Goal: Check status: Check status

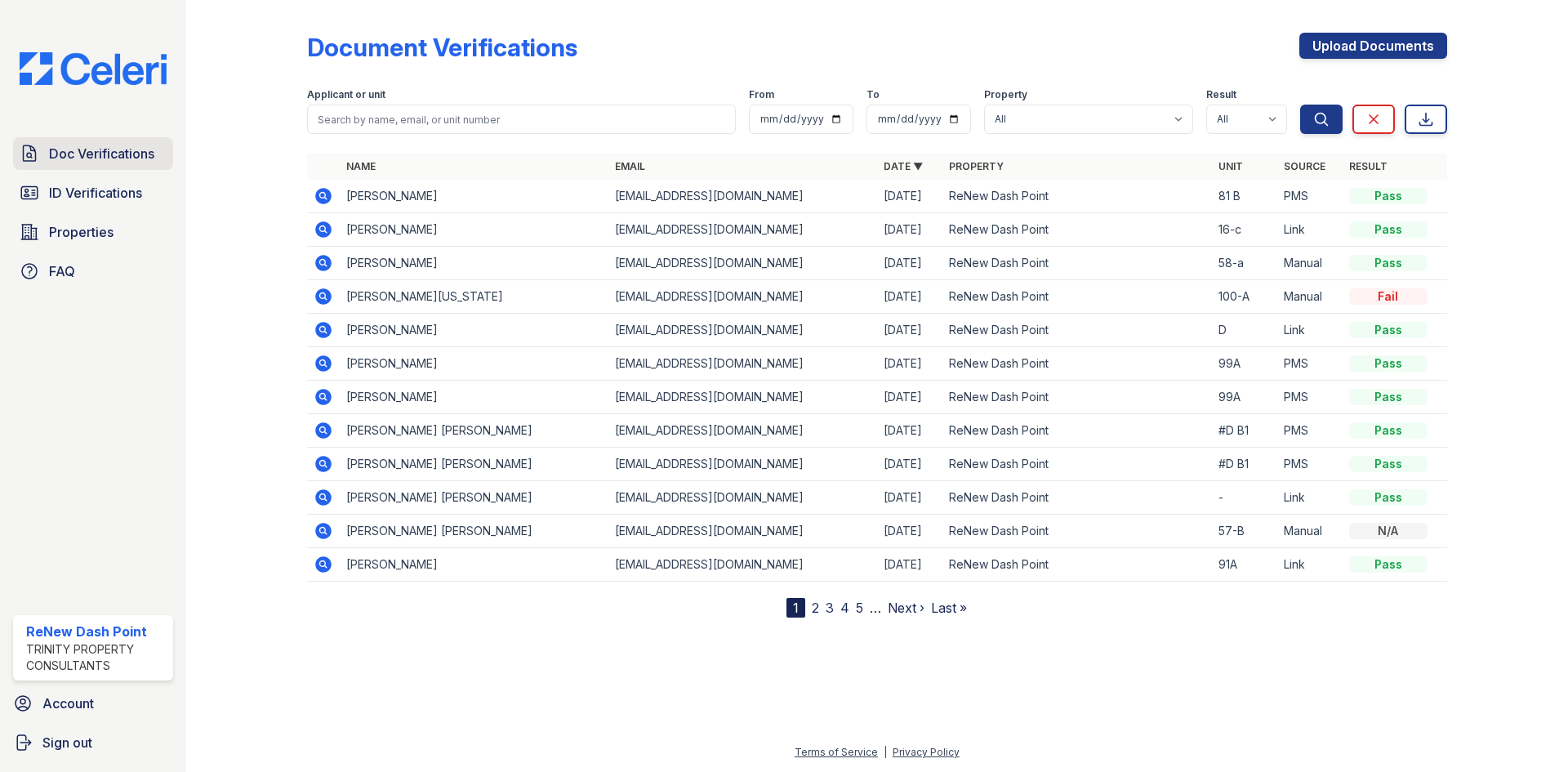
click at [142, 151] on span "Doc Verifications" at bounding box center [102, 154] width 106 height 20
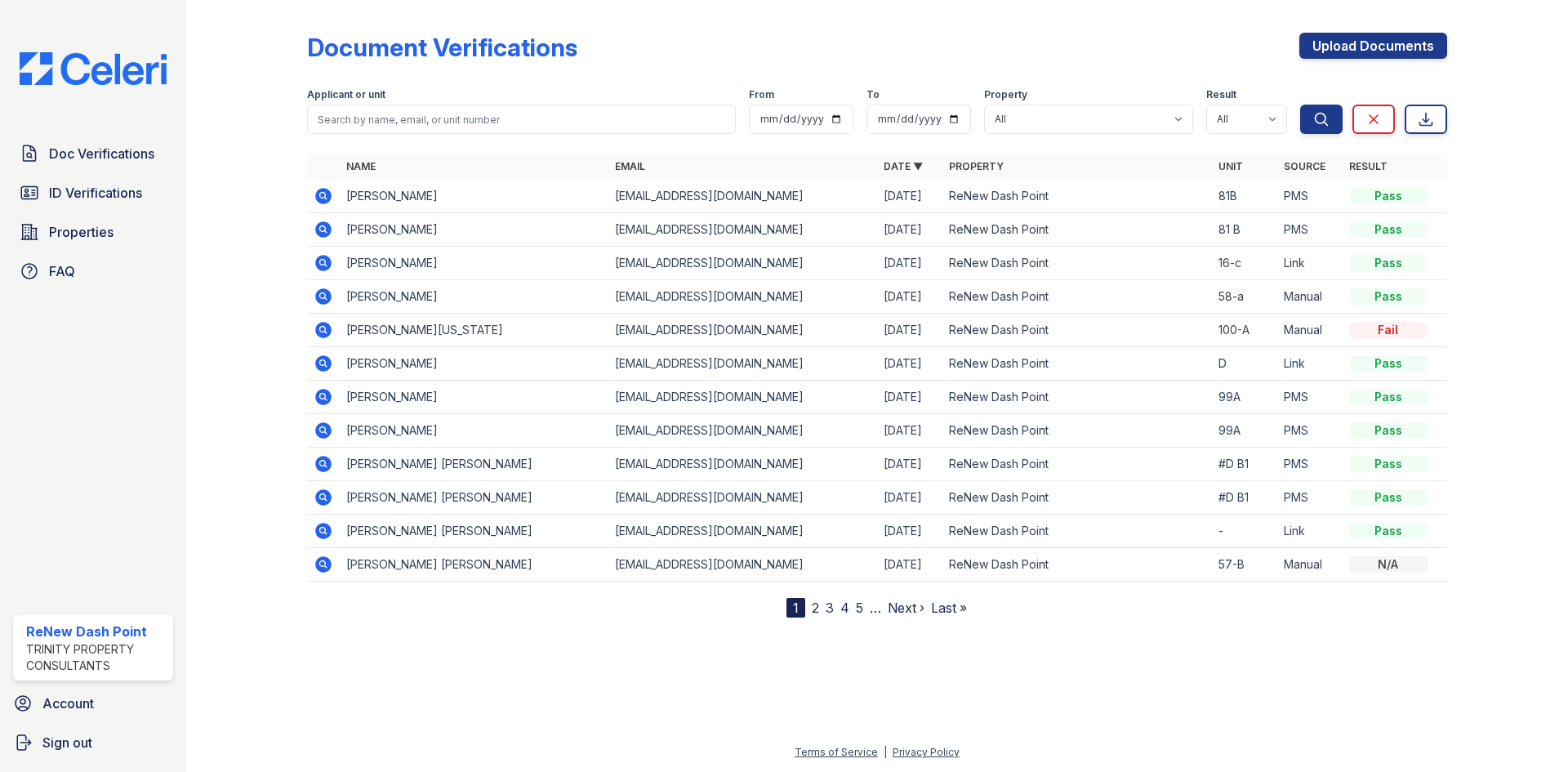
click at [319, 198] on icon at bounding box center [323, 196] width 16 height 16
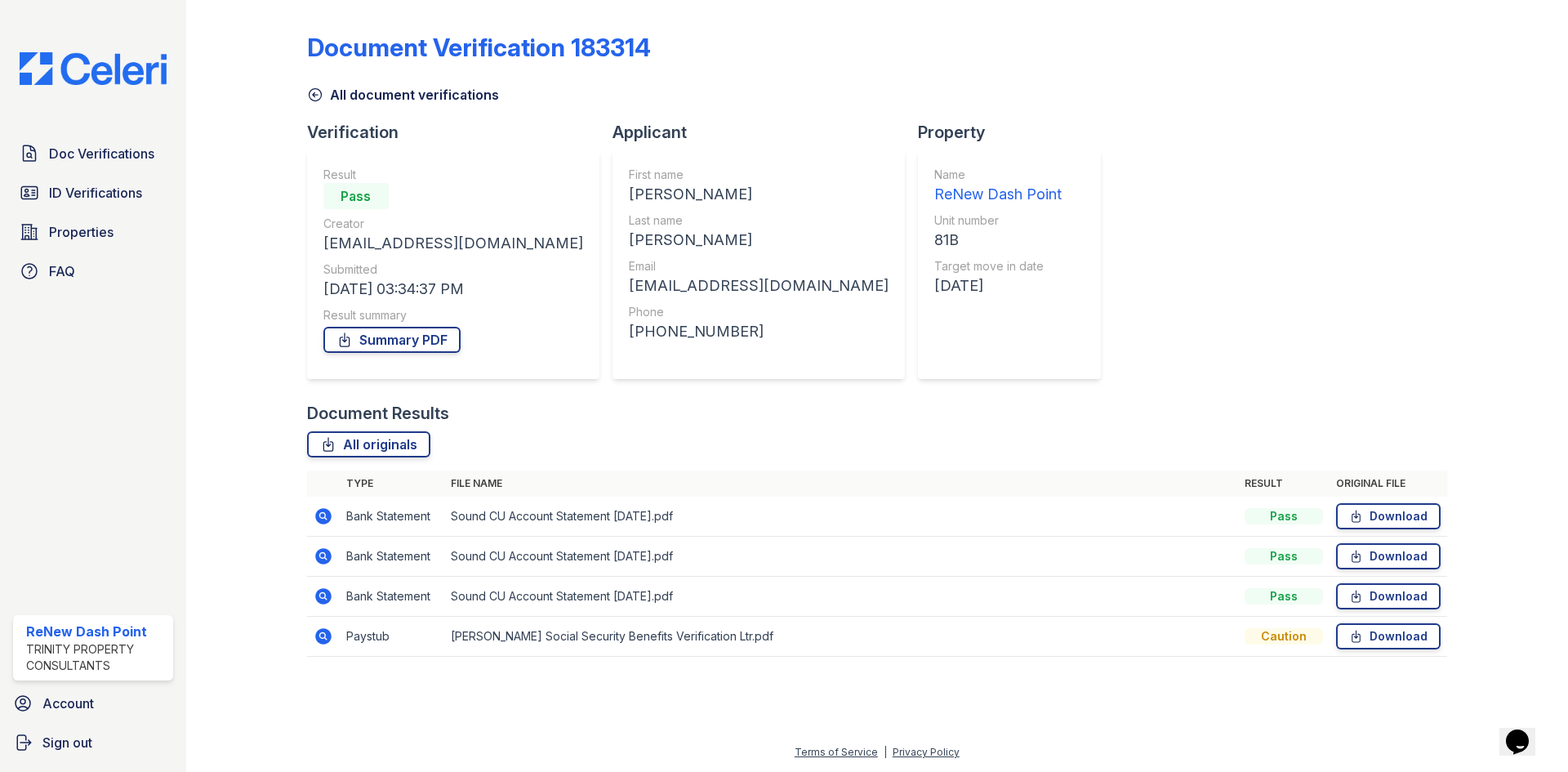
click at [321, 641] on icon at bounding box center [323, 636] width 16 height 16
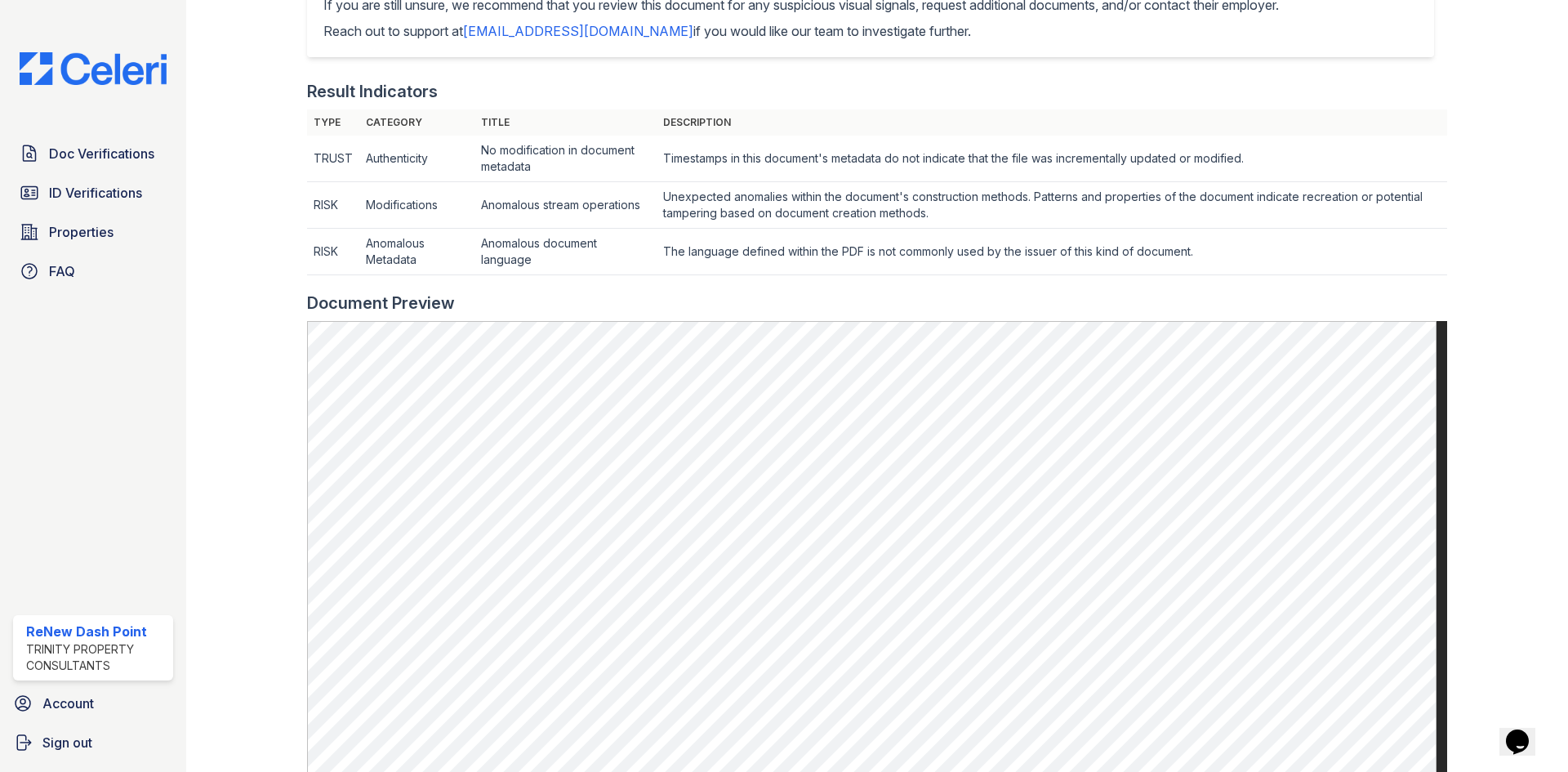
scroll to position [654, 0]
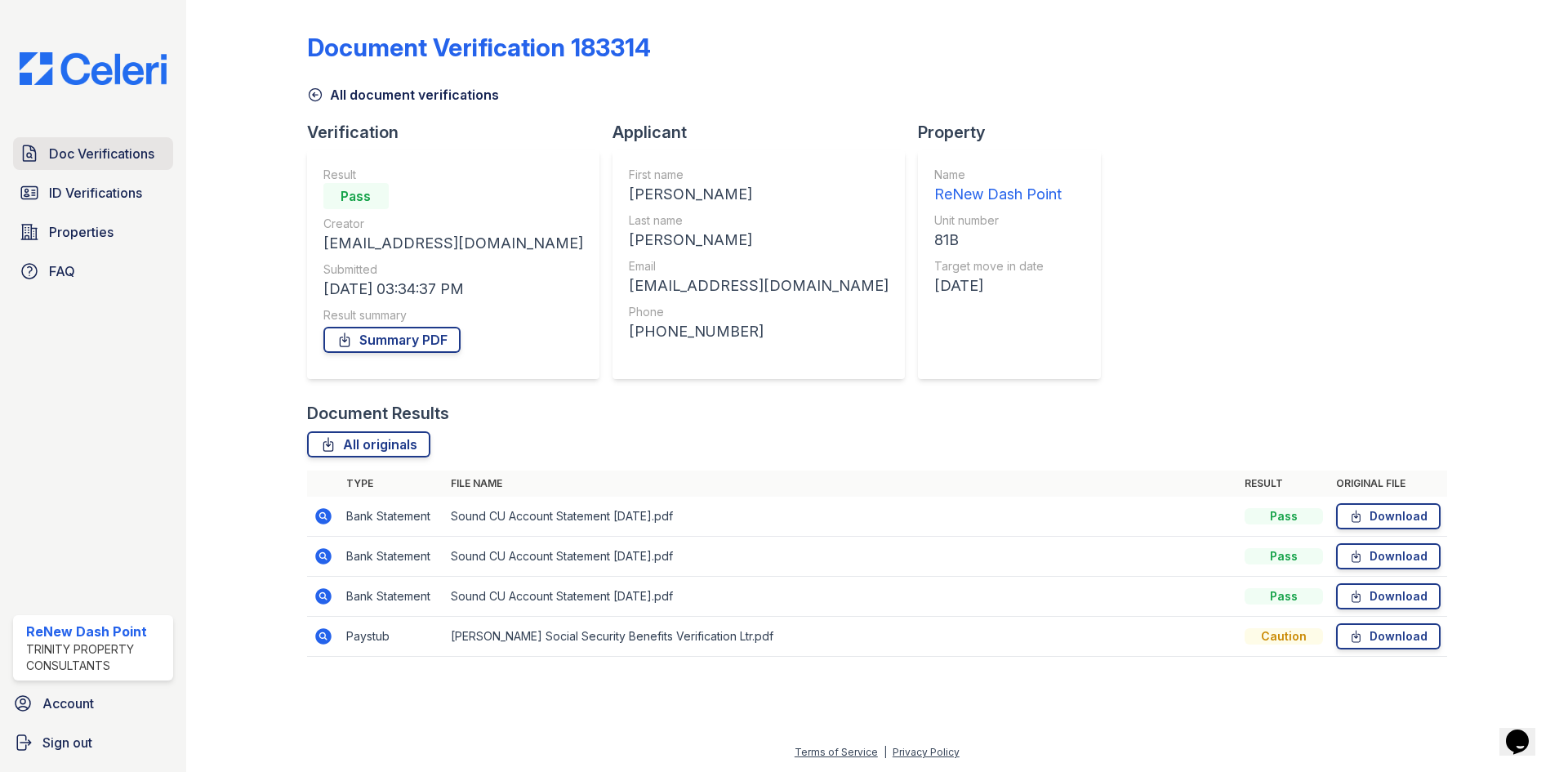
click at [99, 164] on span "Doc Verifications" at bounding box center [102, 154] width 106 height 20
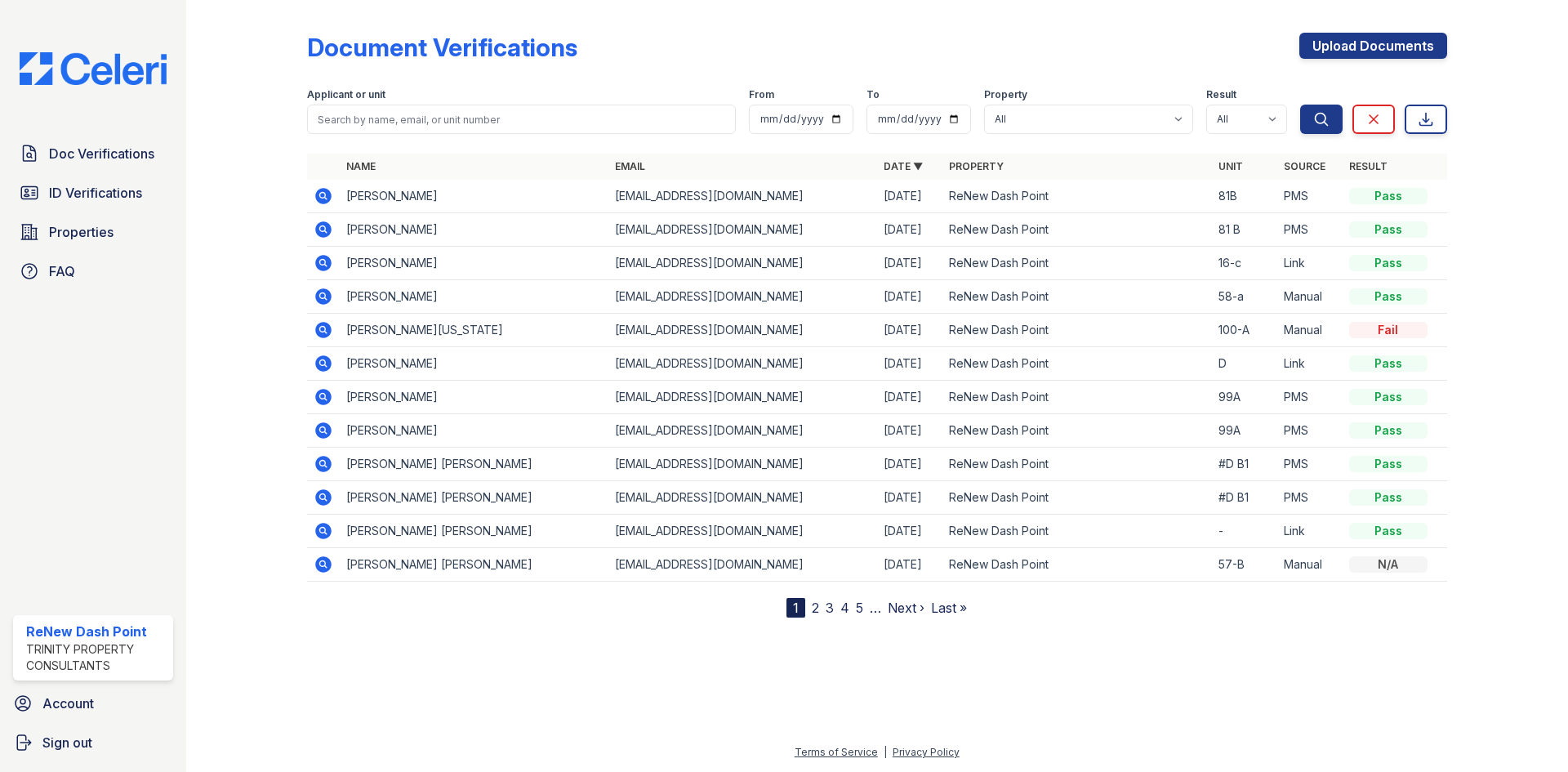
click at [321, 227] on icon at bounding box center [322, 229] width 4 height 4
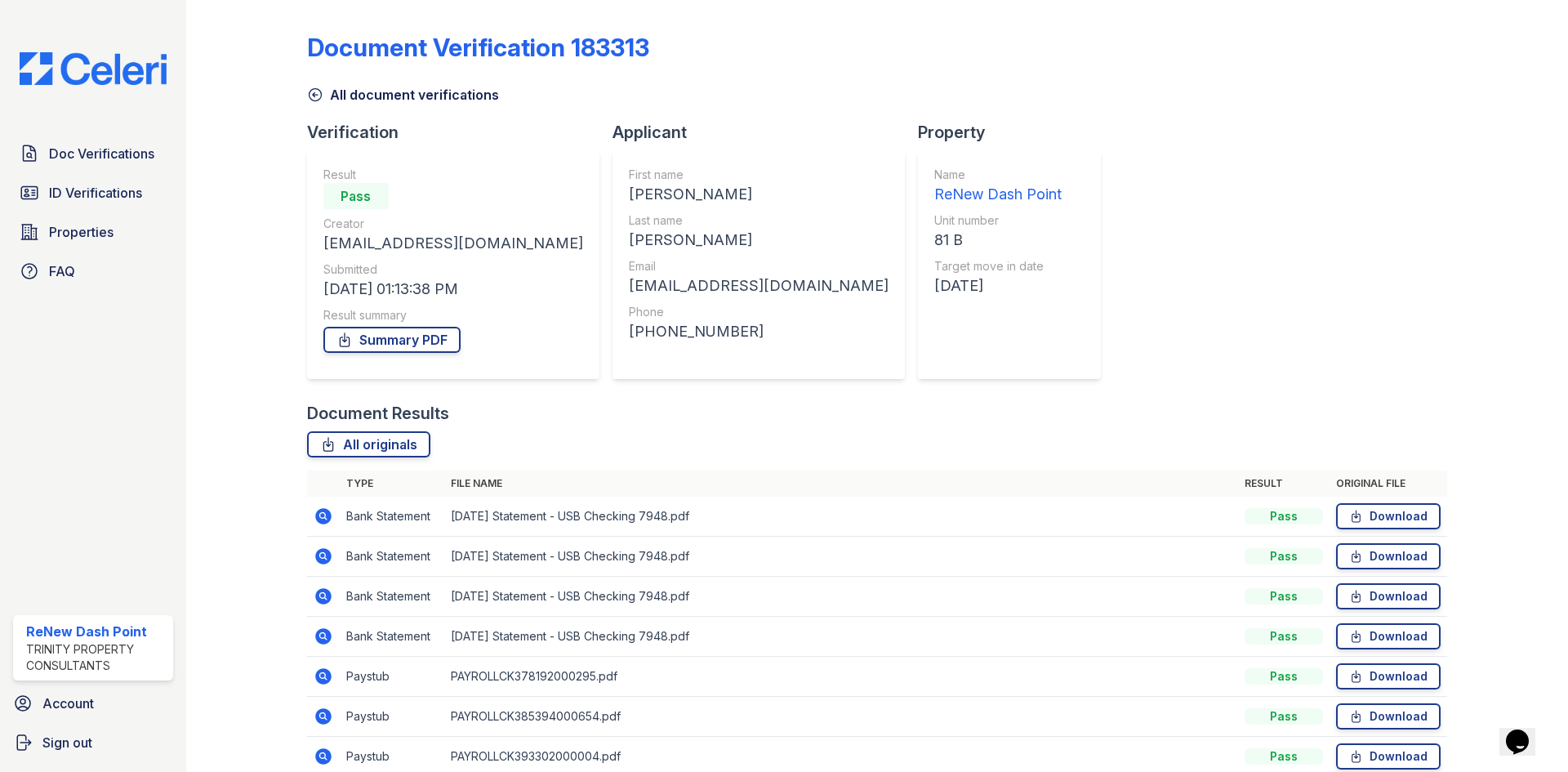
scroll to position [157, 0]
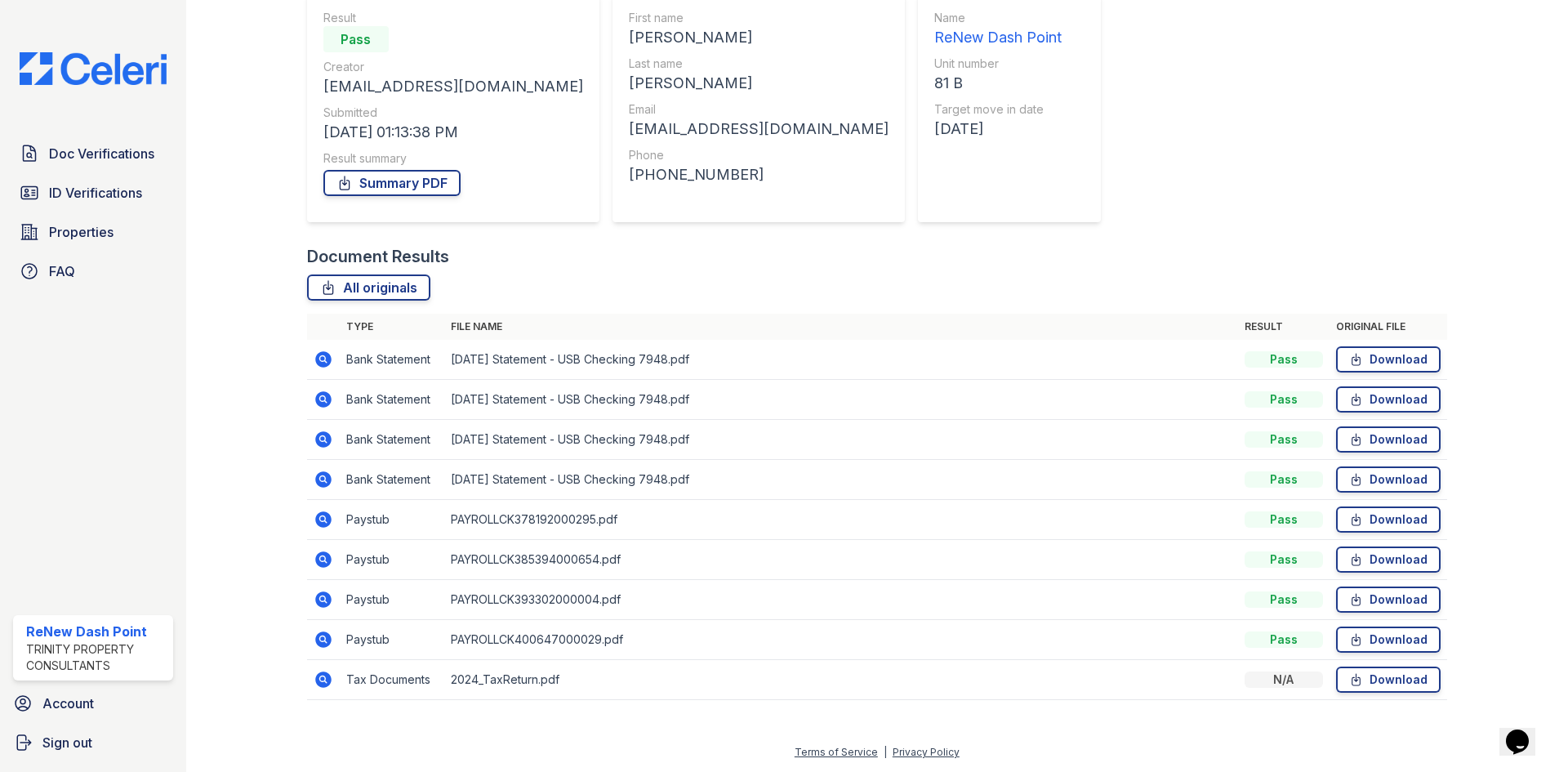
click at [327, 638] on icon at bounding box center [323, 640] width 16 height 16
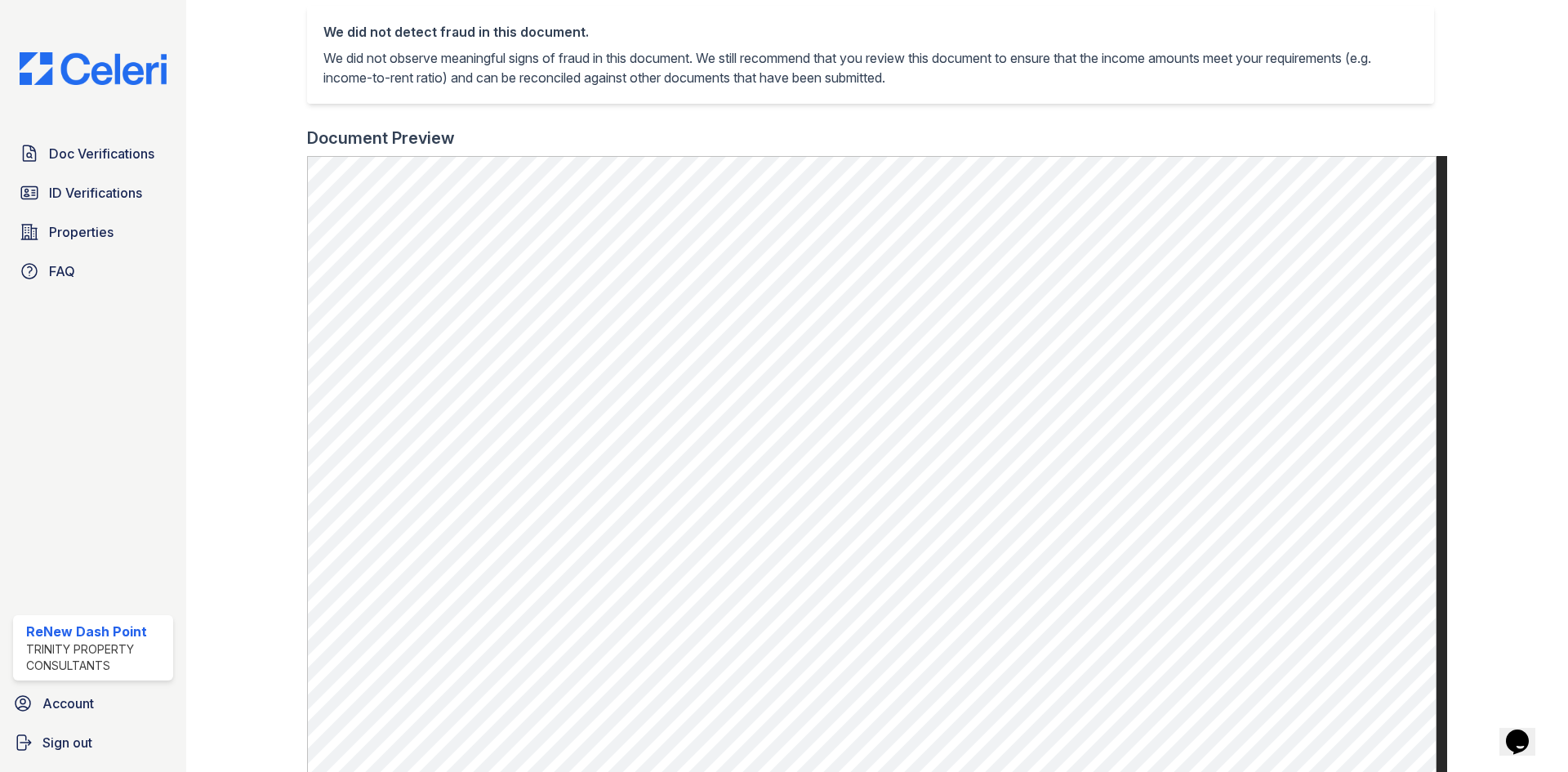
scroll to position [408, 0]
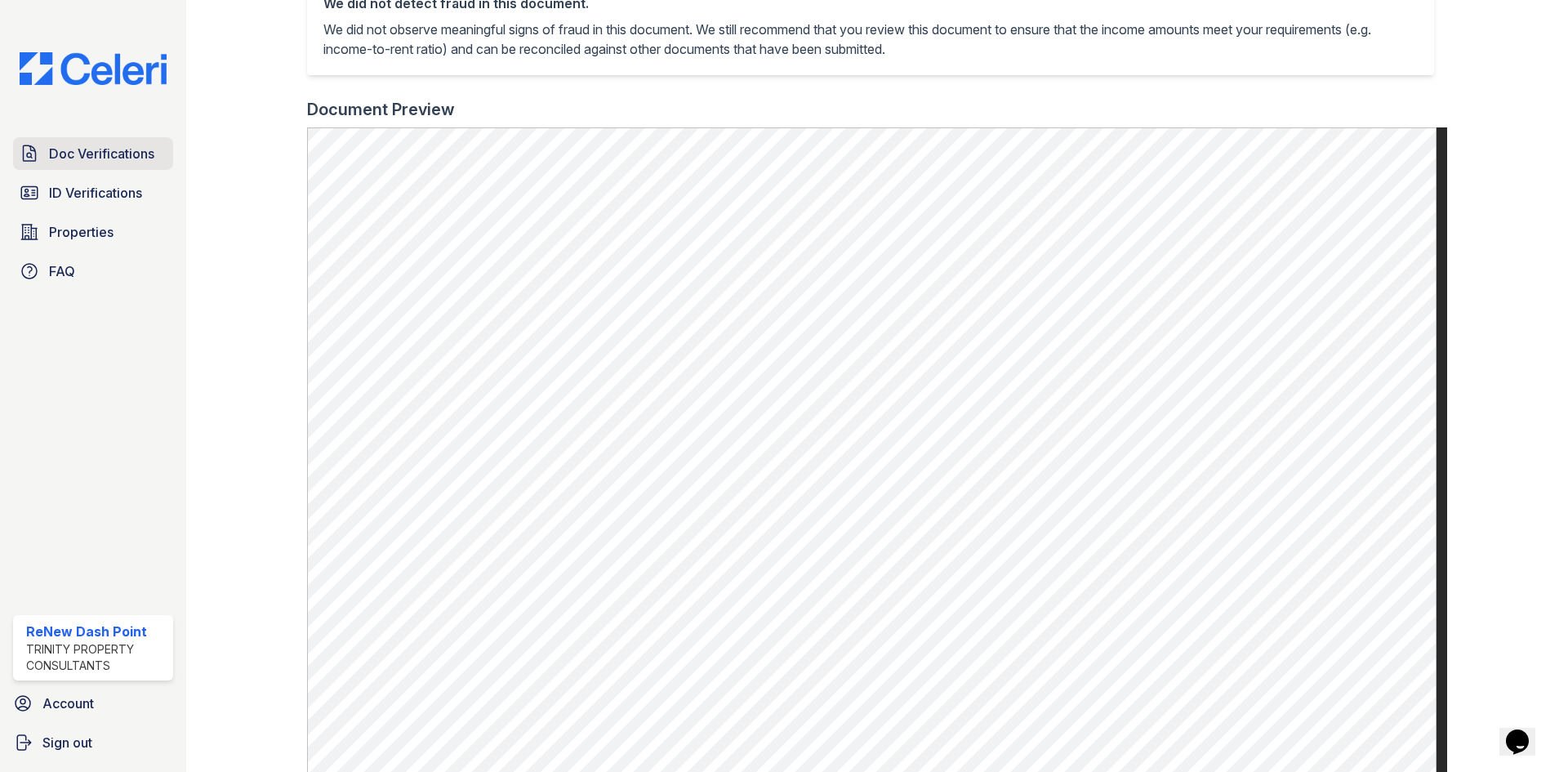
click at [112, 165] on link "Doc Verifications" at bounding box center [93, 153] width 160 height 33
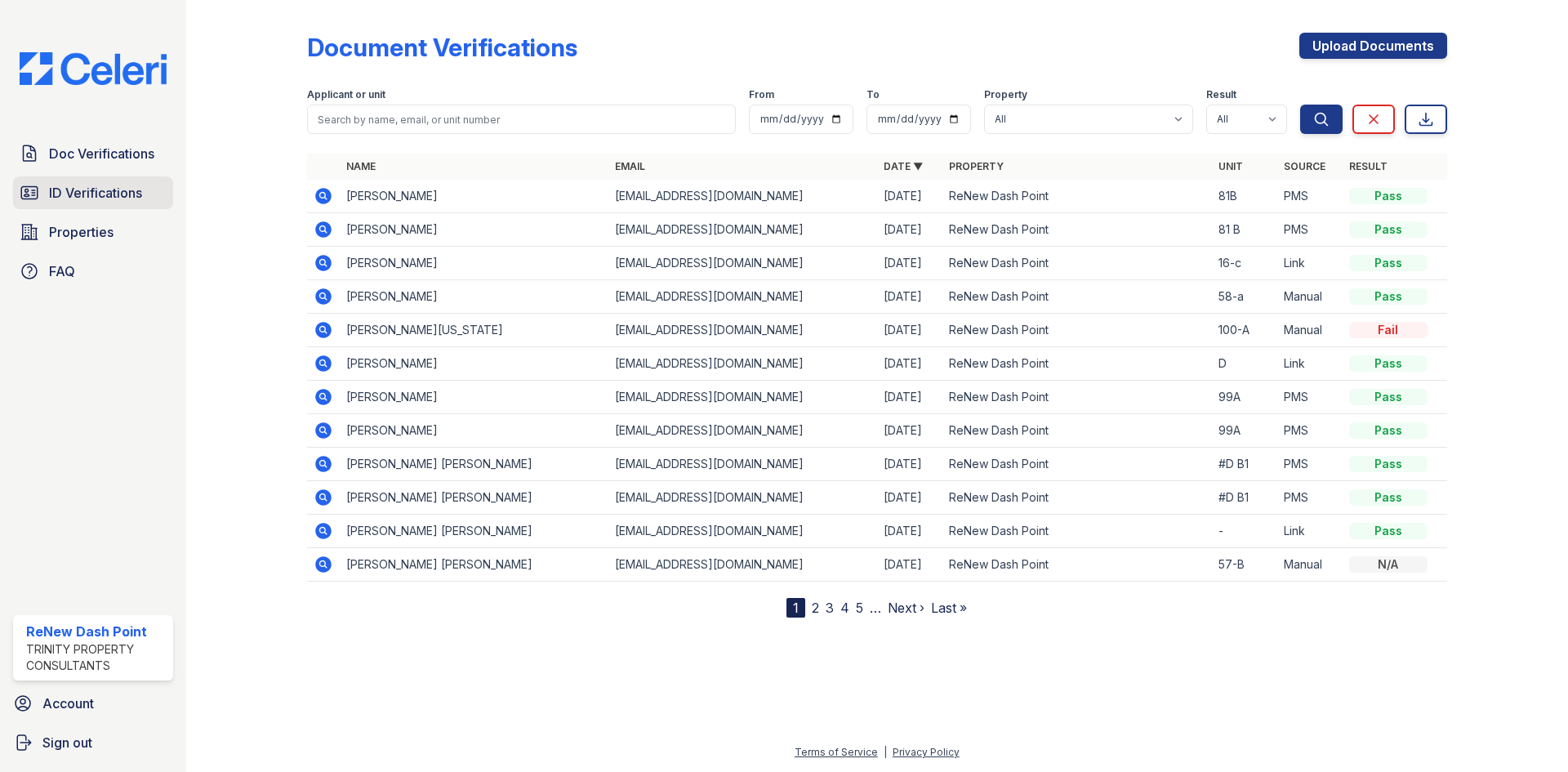
click at [101, 197] on span "ID Verifications" at bounding box center [95, 193] width 93 height 20
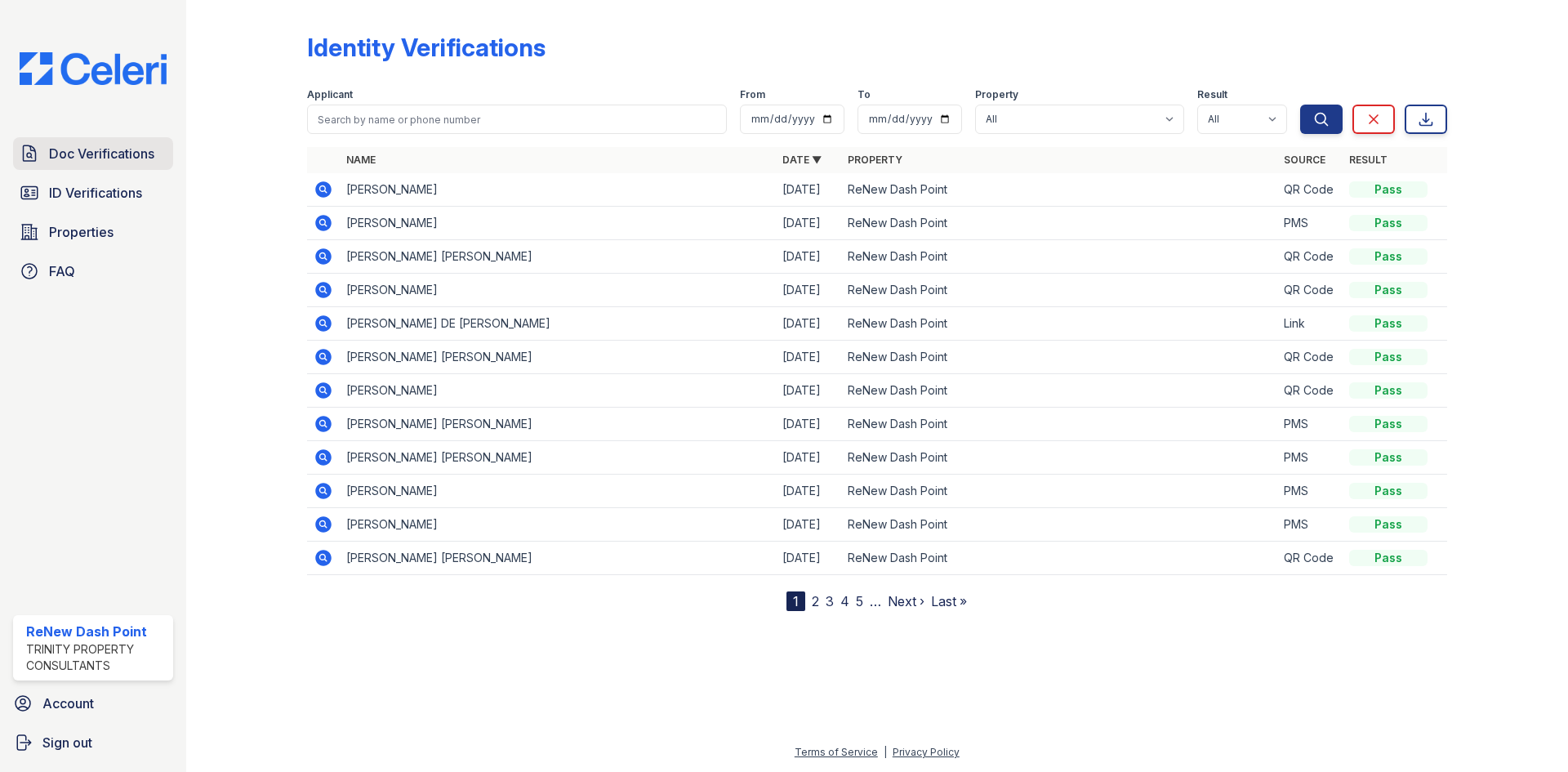
click at [142, 160] on span "Doc Verifications" at bounding box center [102, 154] width 106 height 20
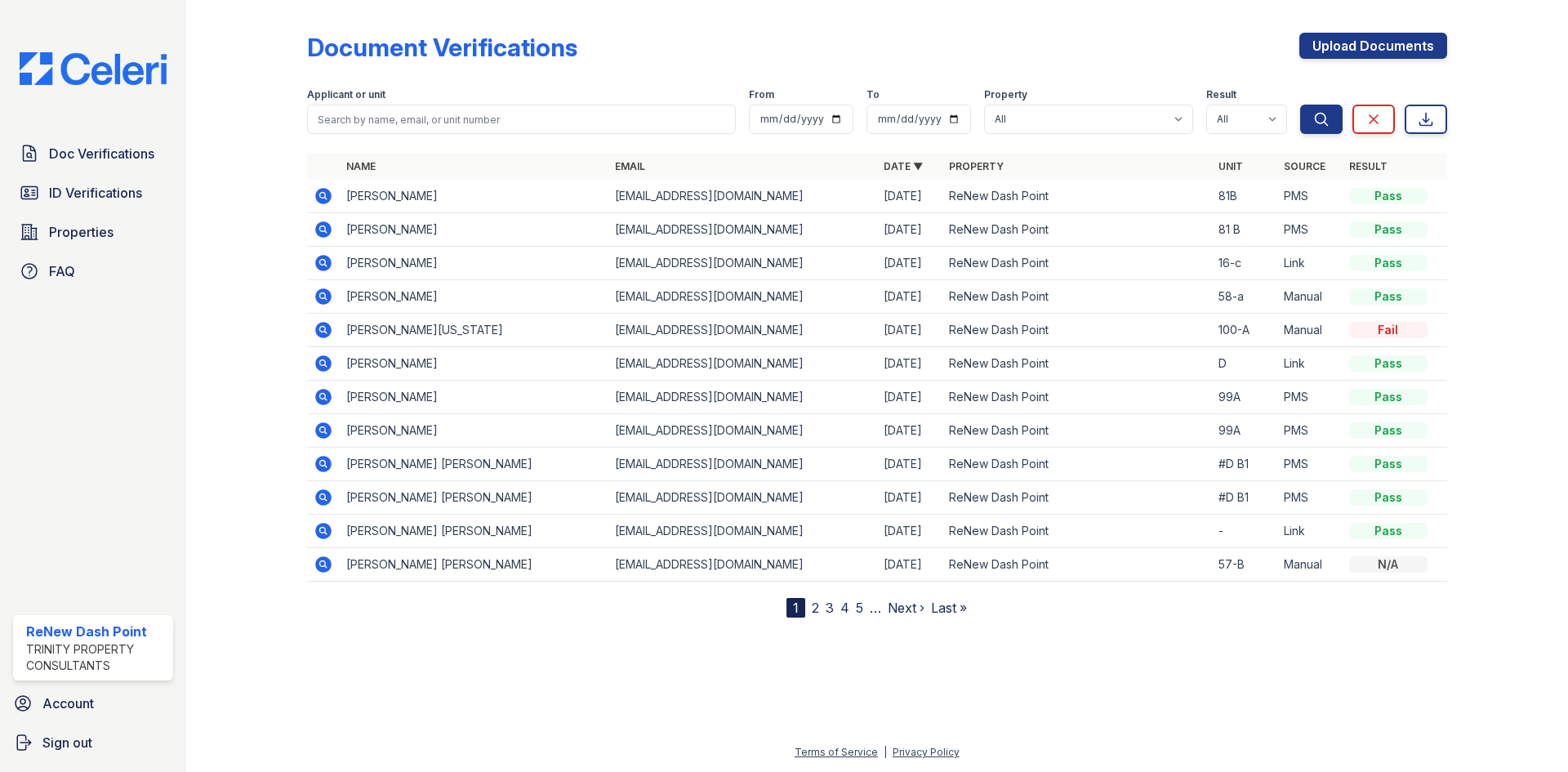
click at [324, 226] on icon at bounding box center [323, 230] width 16 height 16
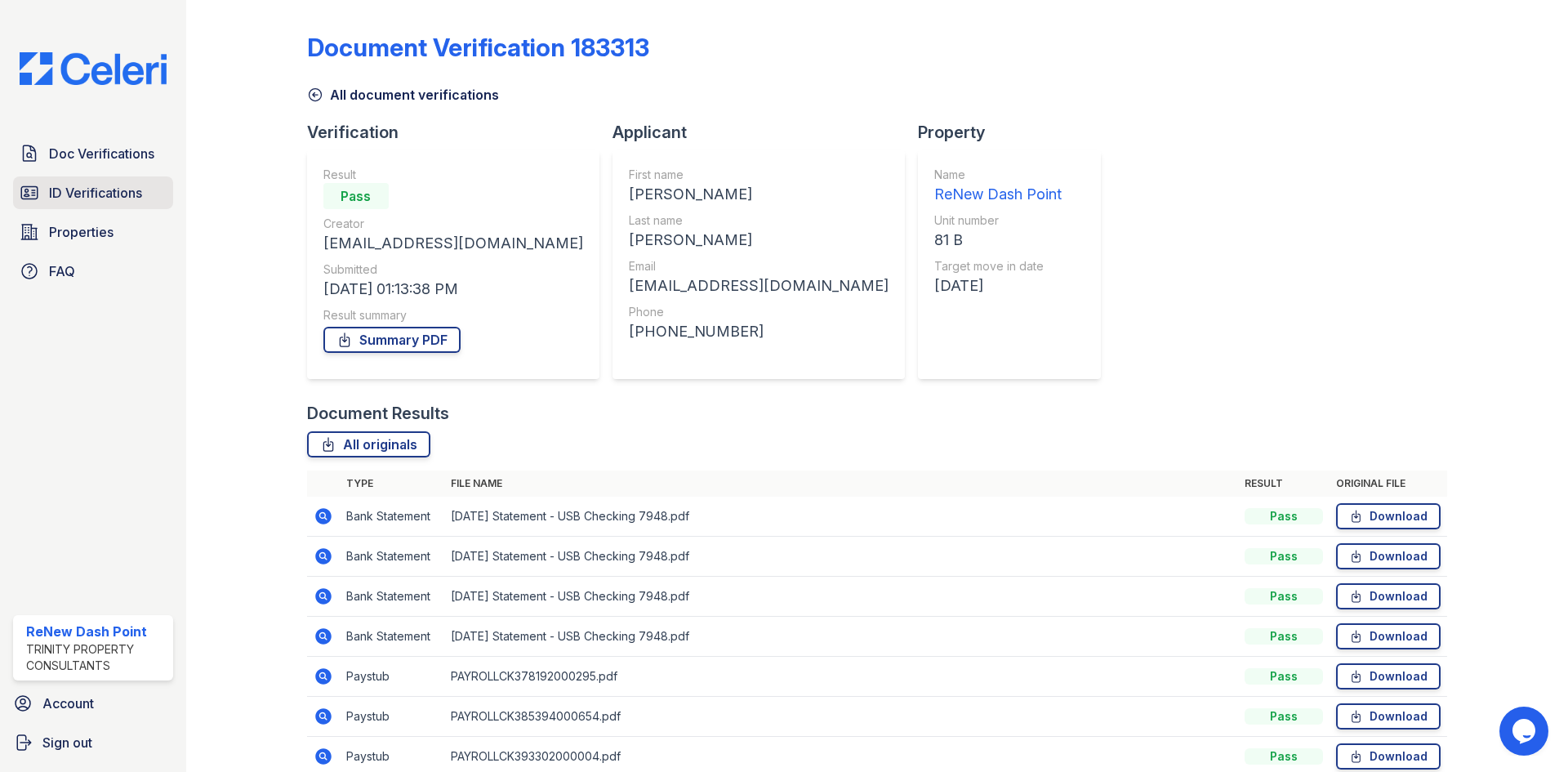
click at [60, 182] on link "ID Verifications" at bounding box center [93, 193] width 160 height 33
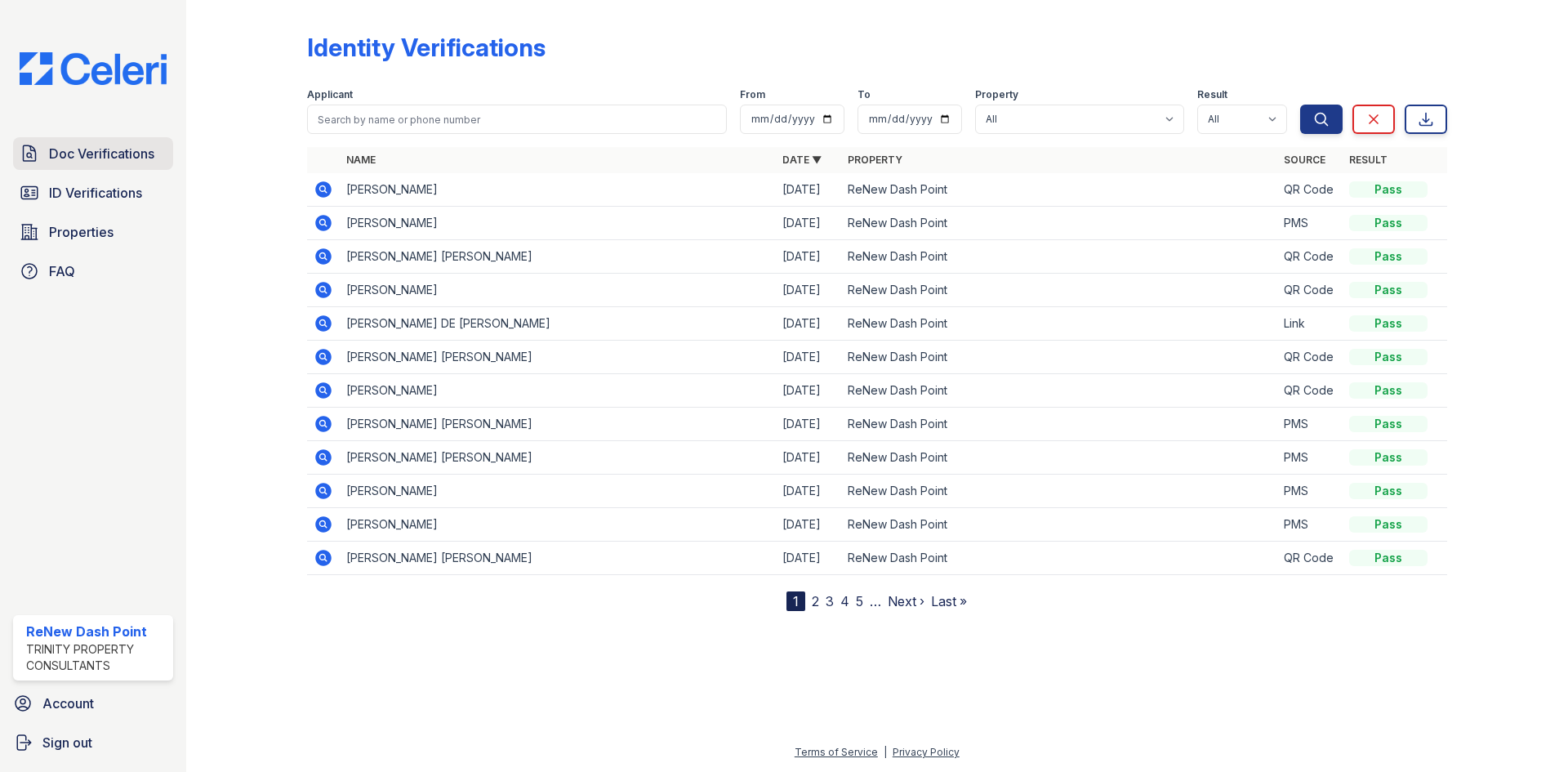
click at [82, 164] on span "Doc Verifications" at bounding box center [102, 154] width 106 height 20
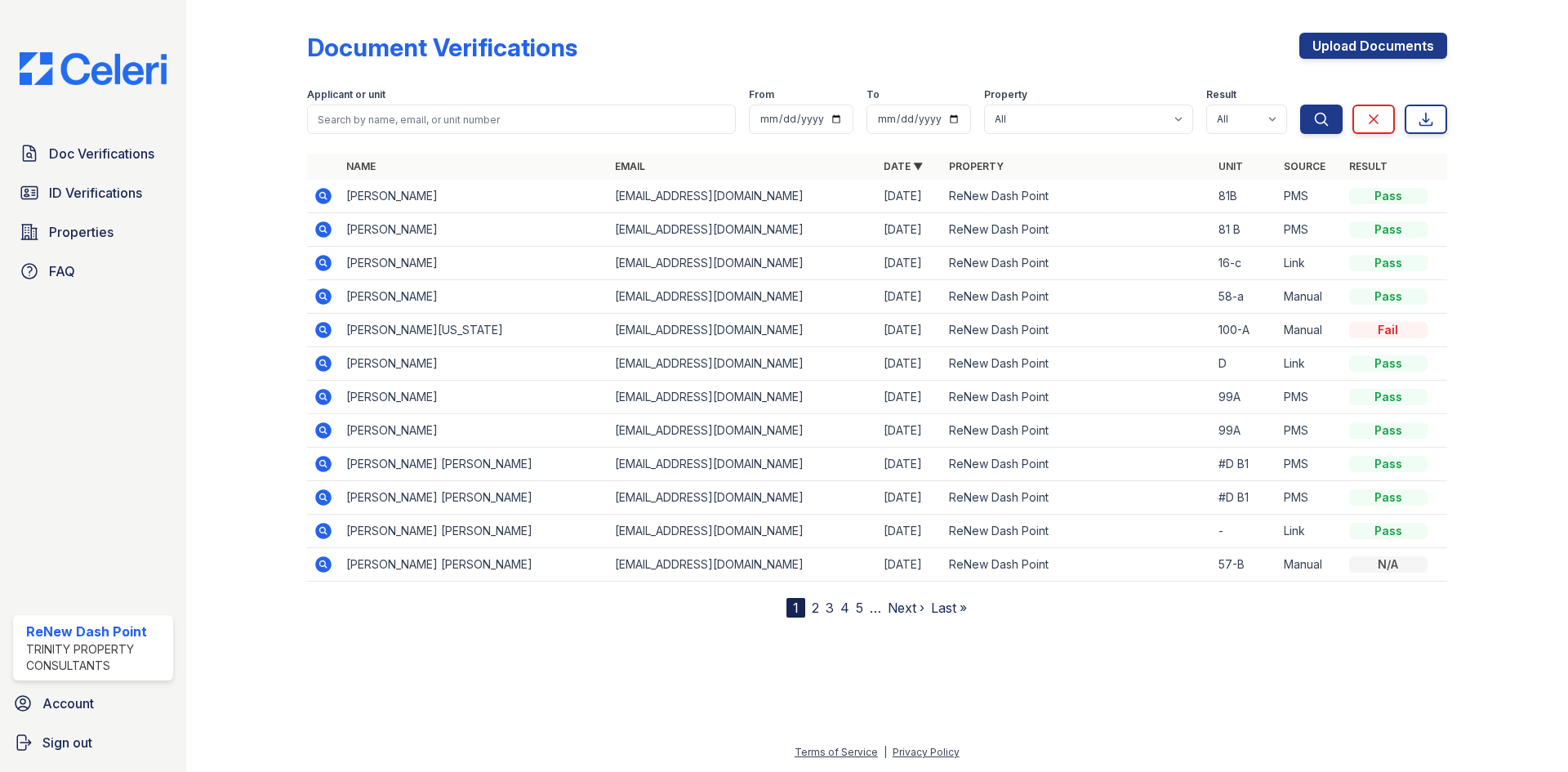
click at [781, 25] on div "Document Verifications Upload Documents Filter Applicant or unit From To Proper…" at bounding box center [877, 313] width 1140 height 611
